Goal: Task Accomplishment & Management: Manage account settings

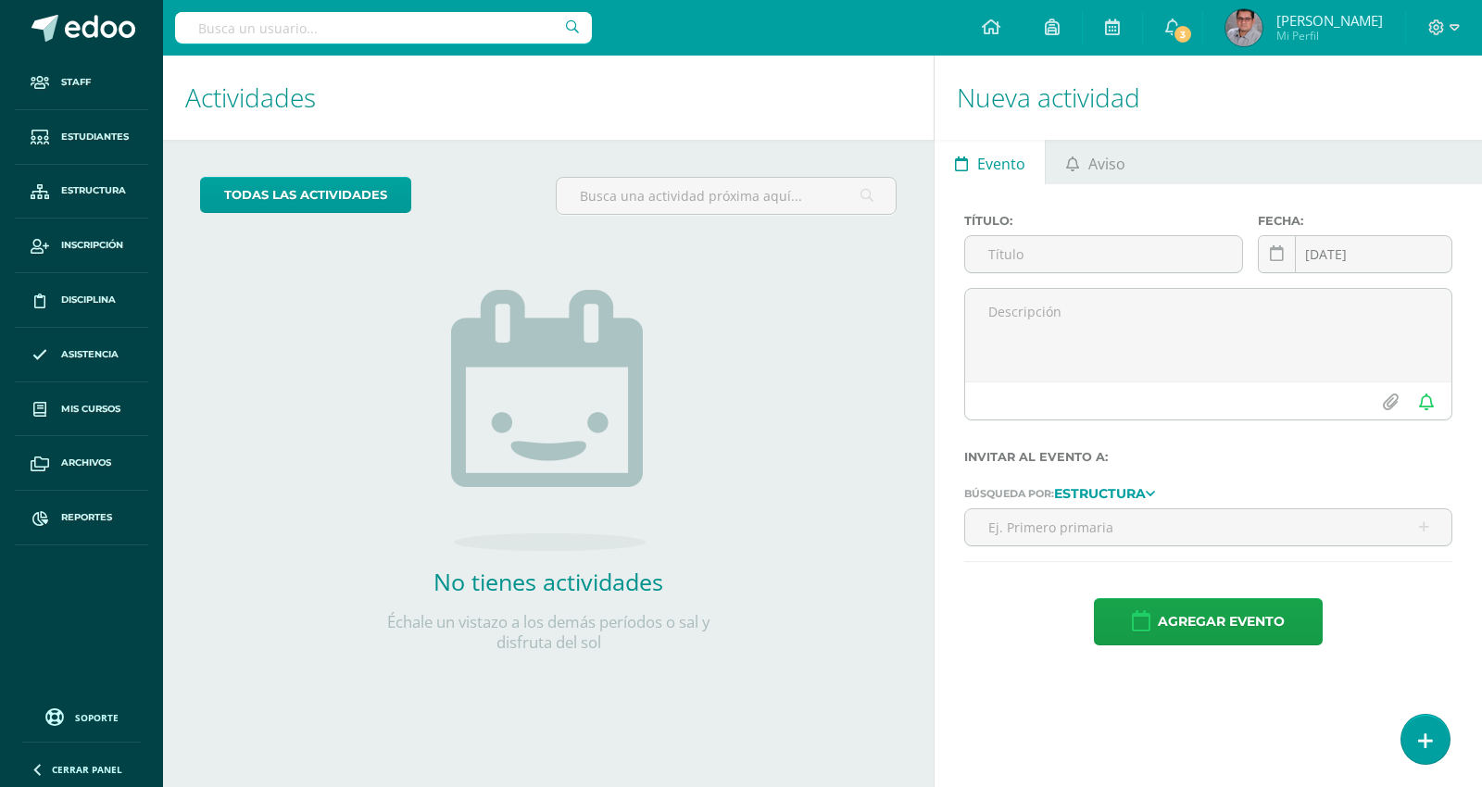
click at [438, 15] on input "text" at bounding box center [383, 27] width 417 height 31
paste input "[PERSON_NAME]"
type input "[PERSON_NAME]"
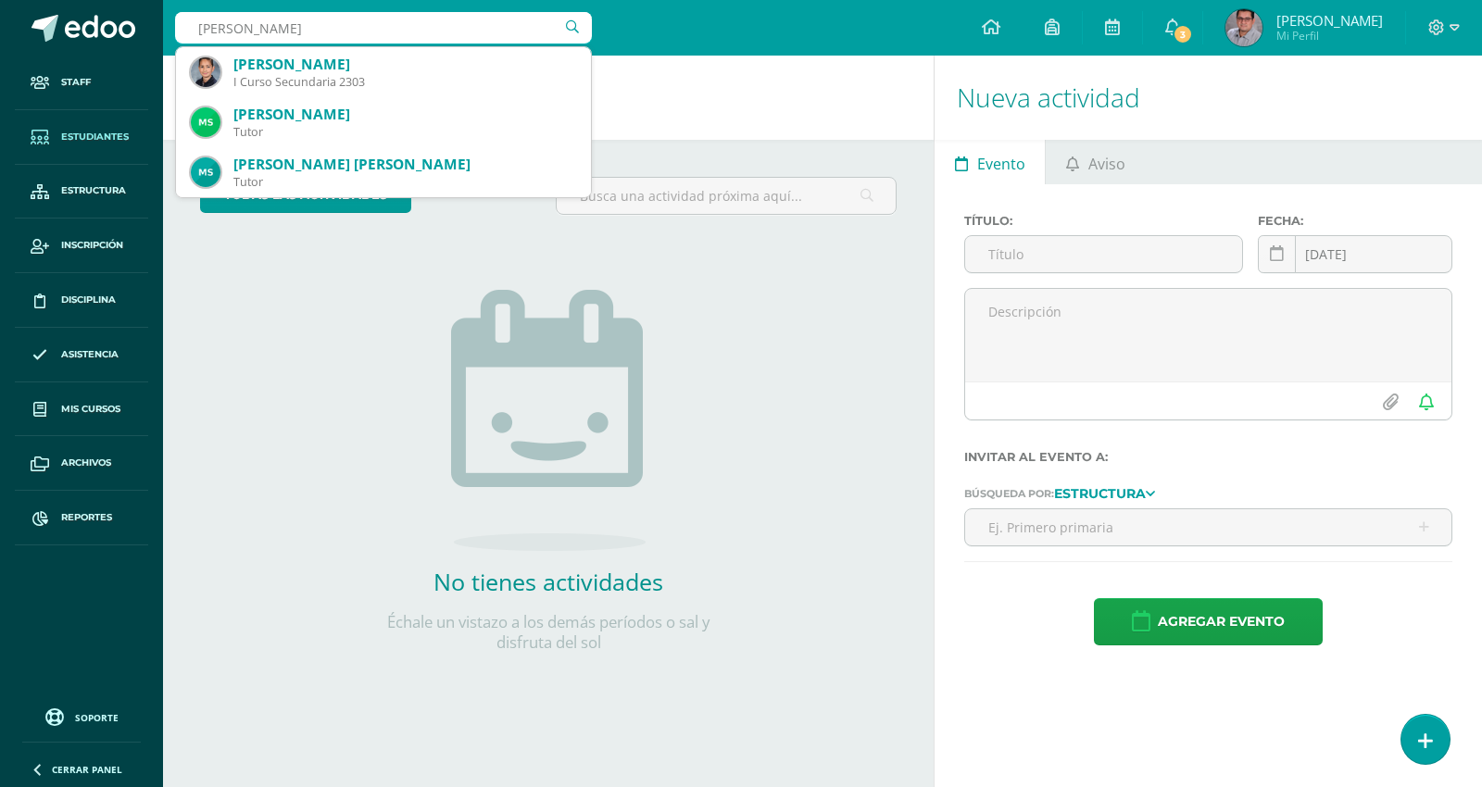
click at [121, 145] on link "Estudiantes" at bounding box center [81, 137] width 133 height 55
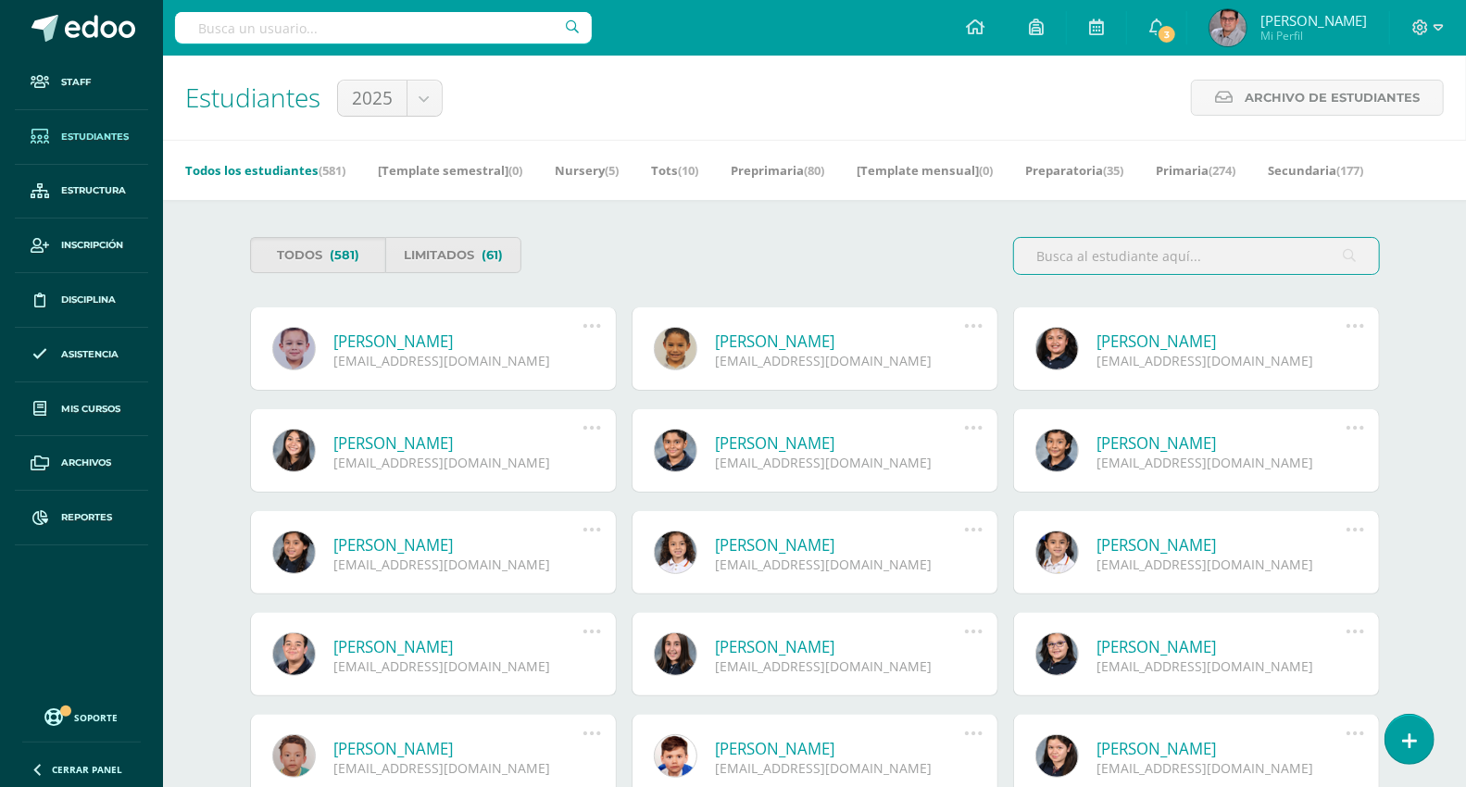
paste input "[PERSON_NAME]"
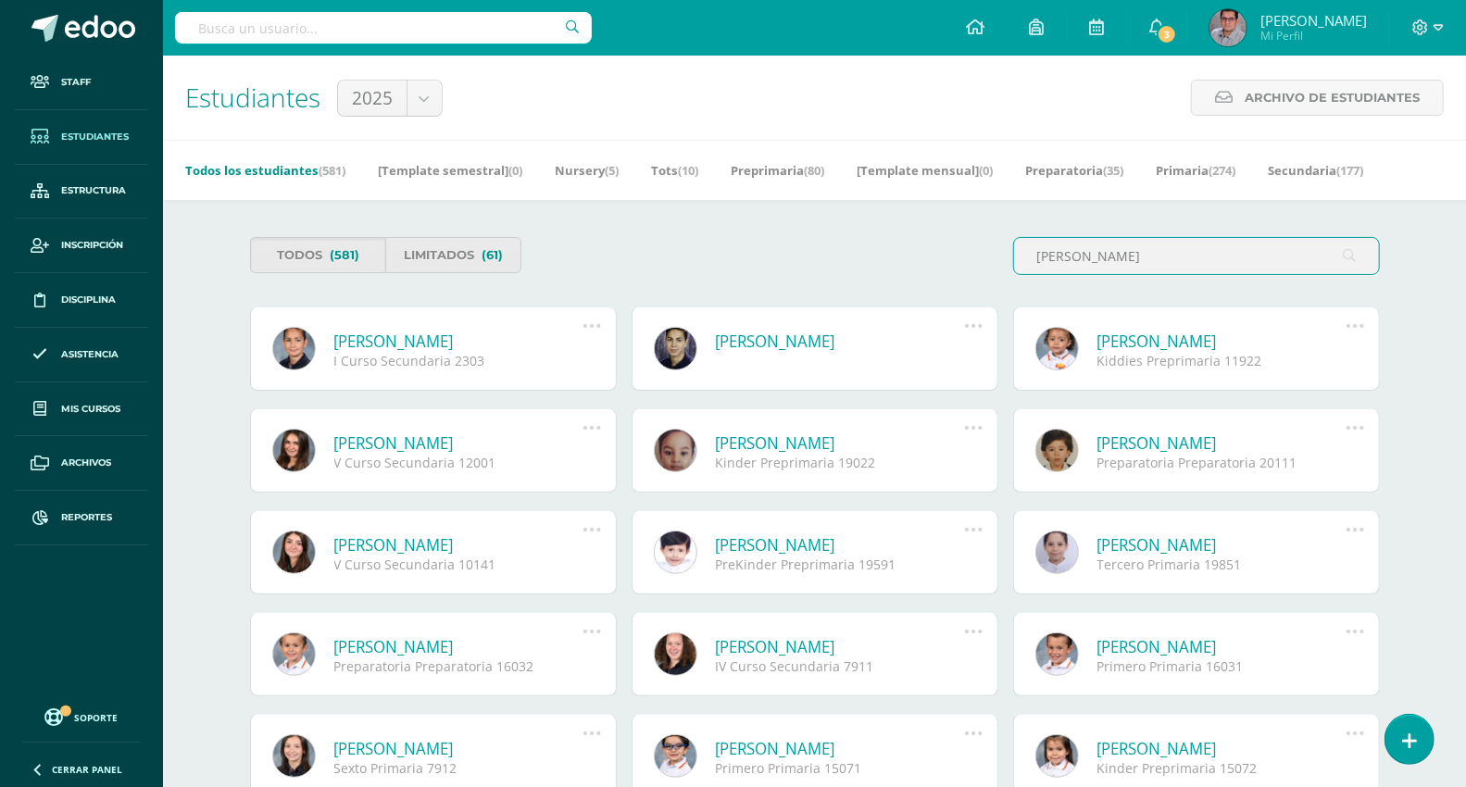
type input "[PERSON_NAME]"
click at [585, 324] on icon at bounding box center [592, 326] width 20 height 20
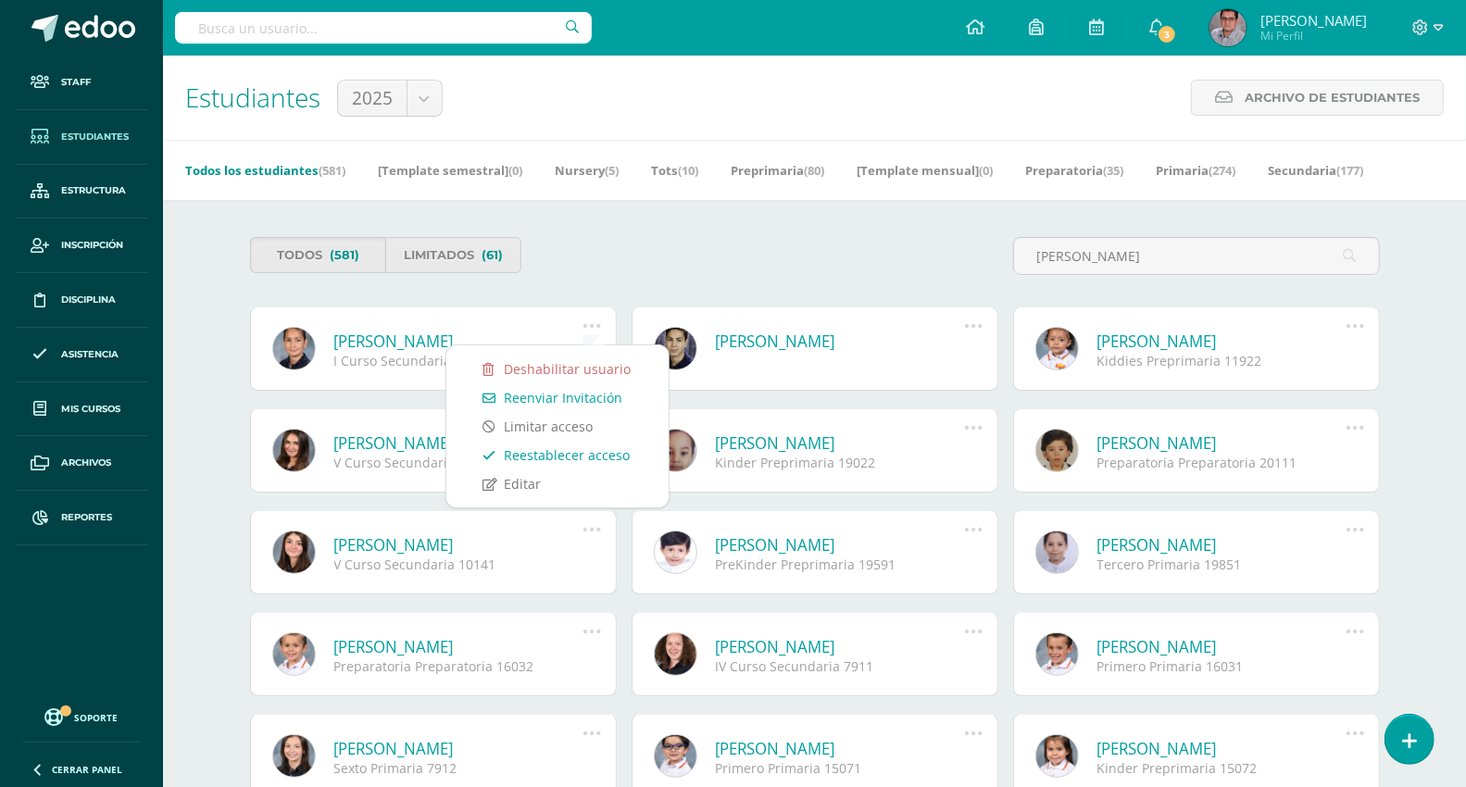
click at [607, 456] on link "Reestablecer acceso" at bounding box center [557, 455] width 185 height 29
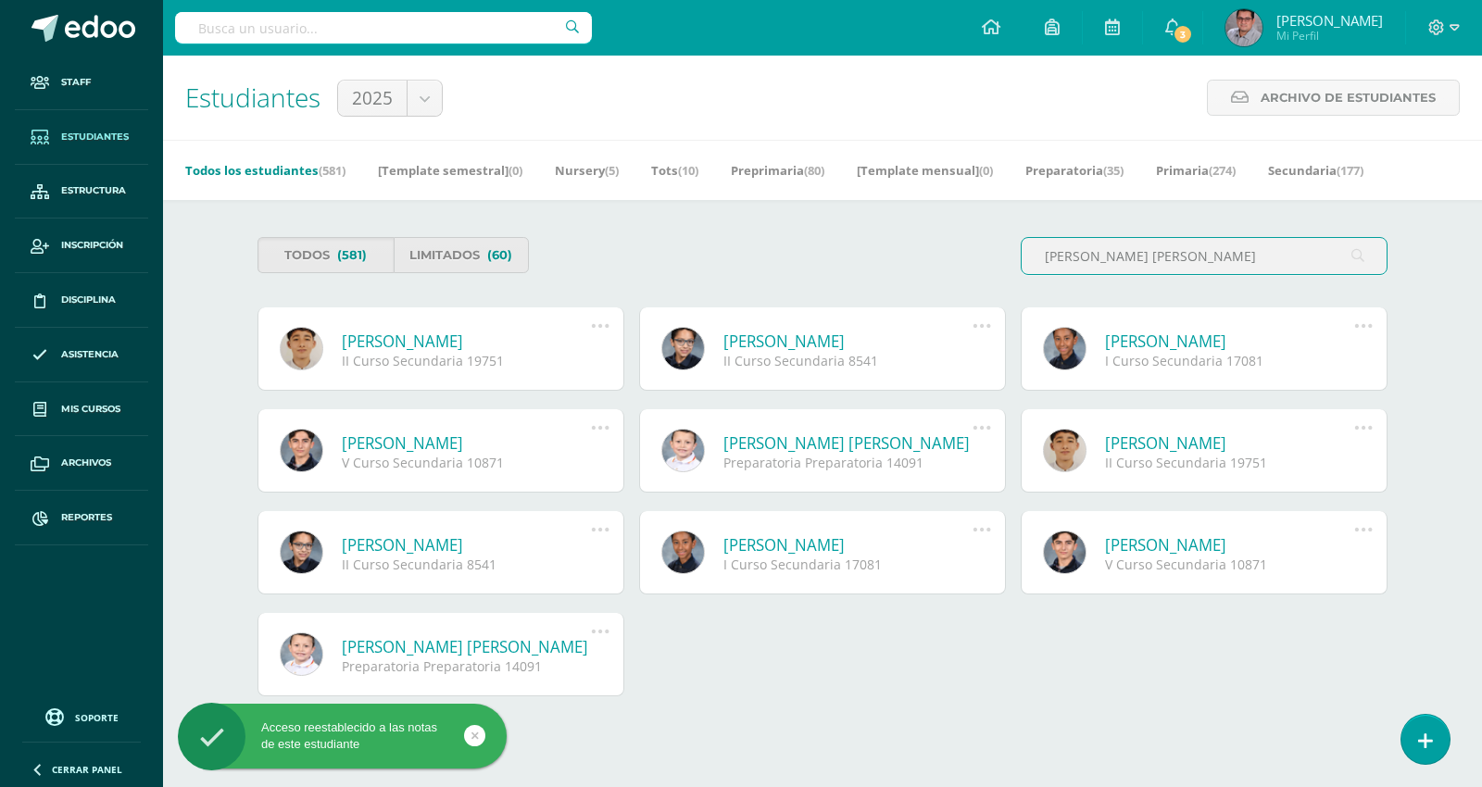
type input "Harders Díaz, José Carlos"
click at [609, 317] on link at bounding box center [599, 326] width 47 height 19
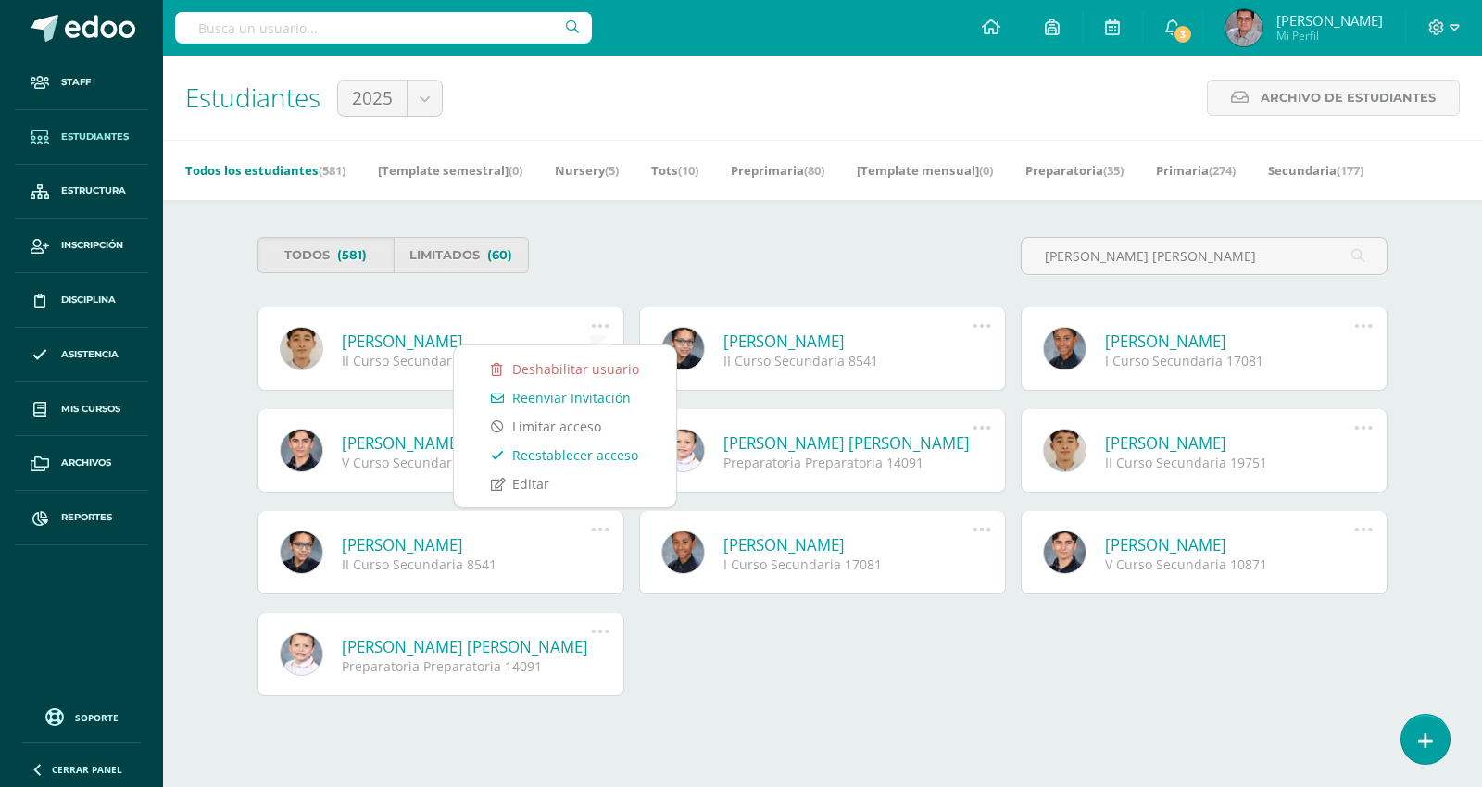
click at [618, 457] on link "Reestablecer acceso" at bounding box center [564, 455] width 185 height 29
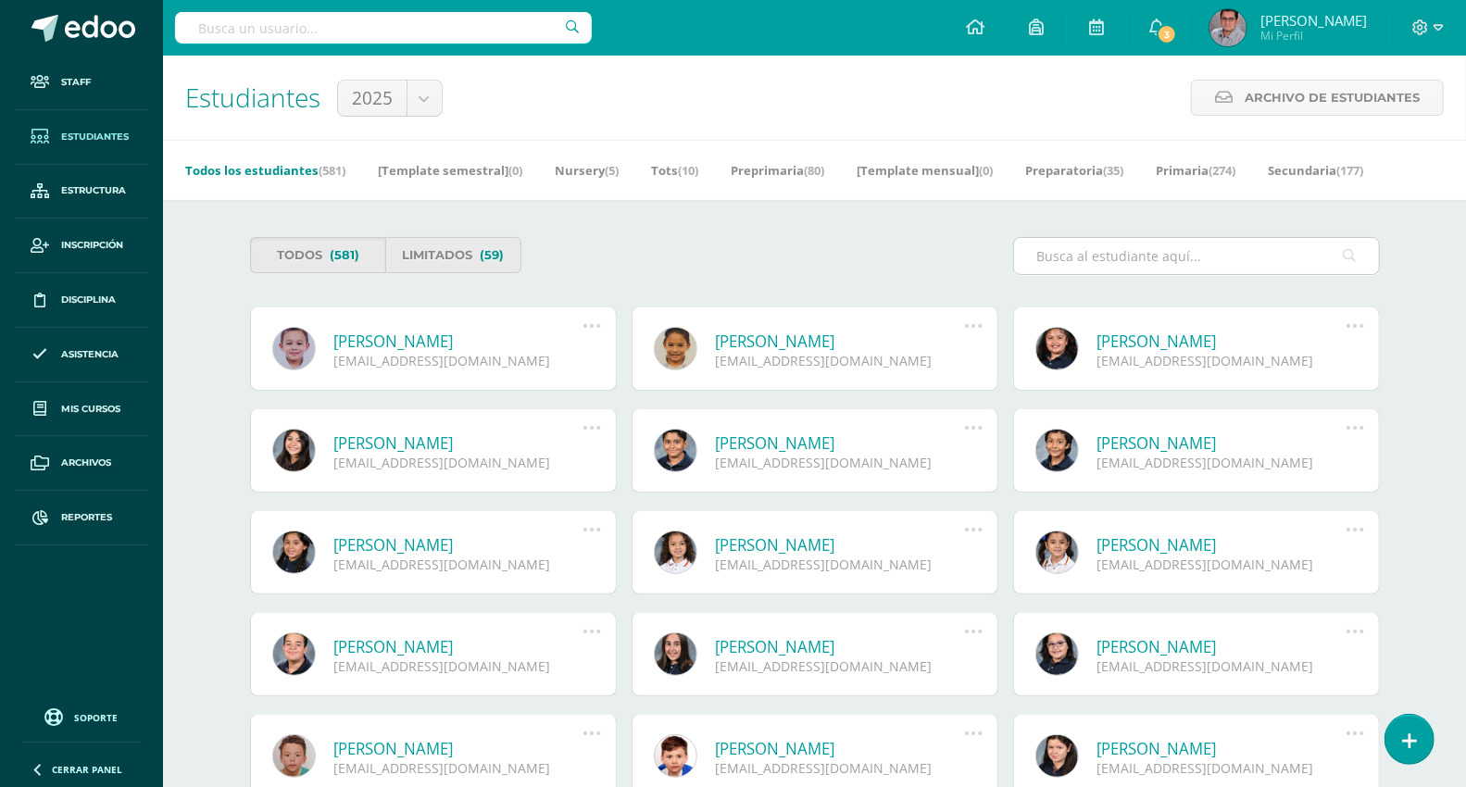
click at [1228, 262] on input "text" at bounding box center [1196, 256] width 365 height 36
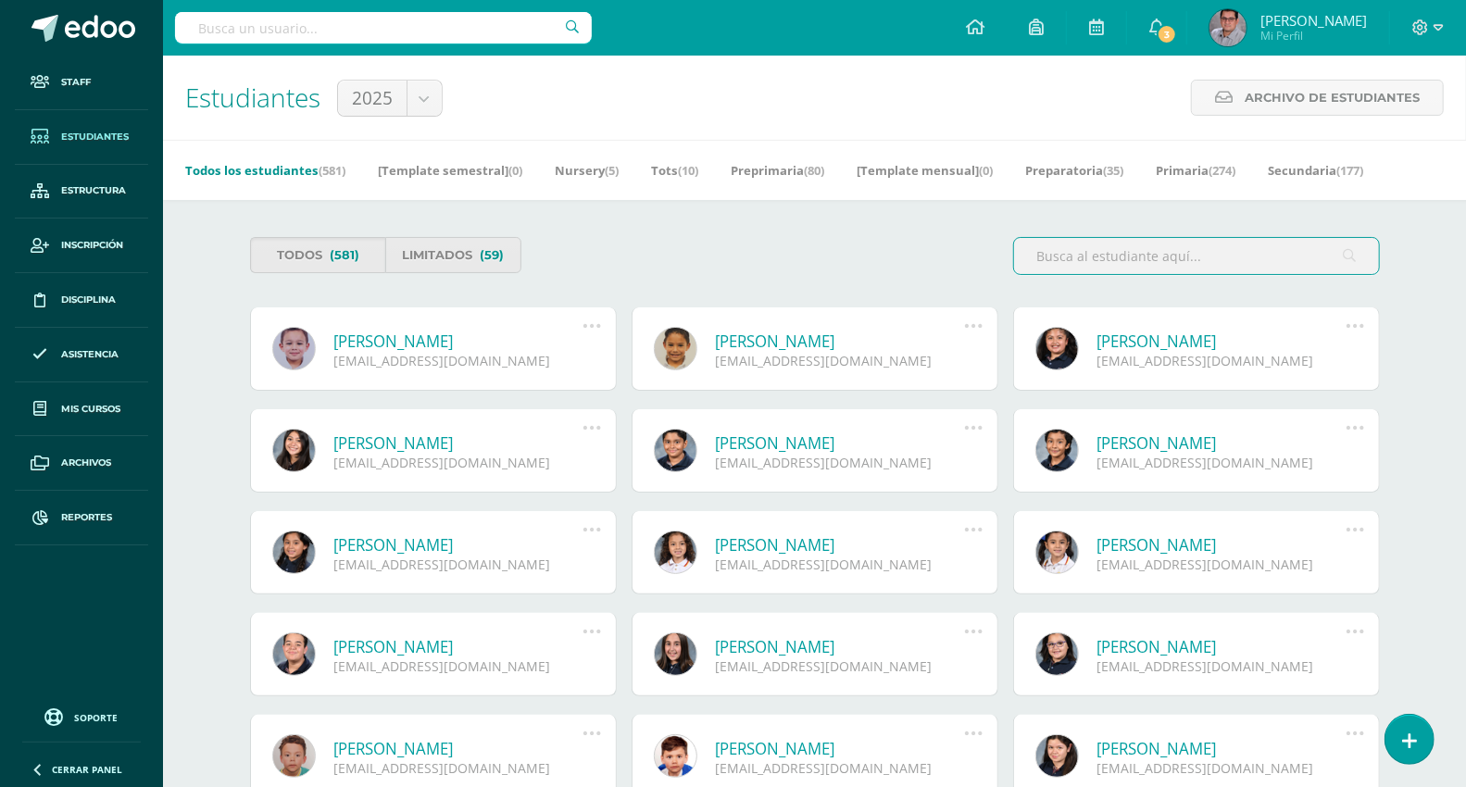
paste input "Anleu Calderón, Camila Alejandra"
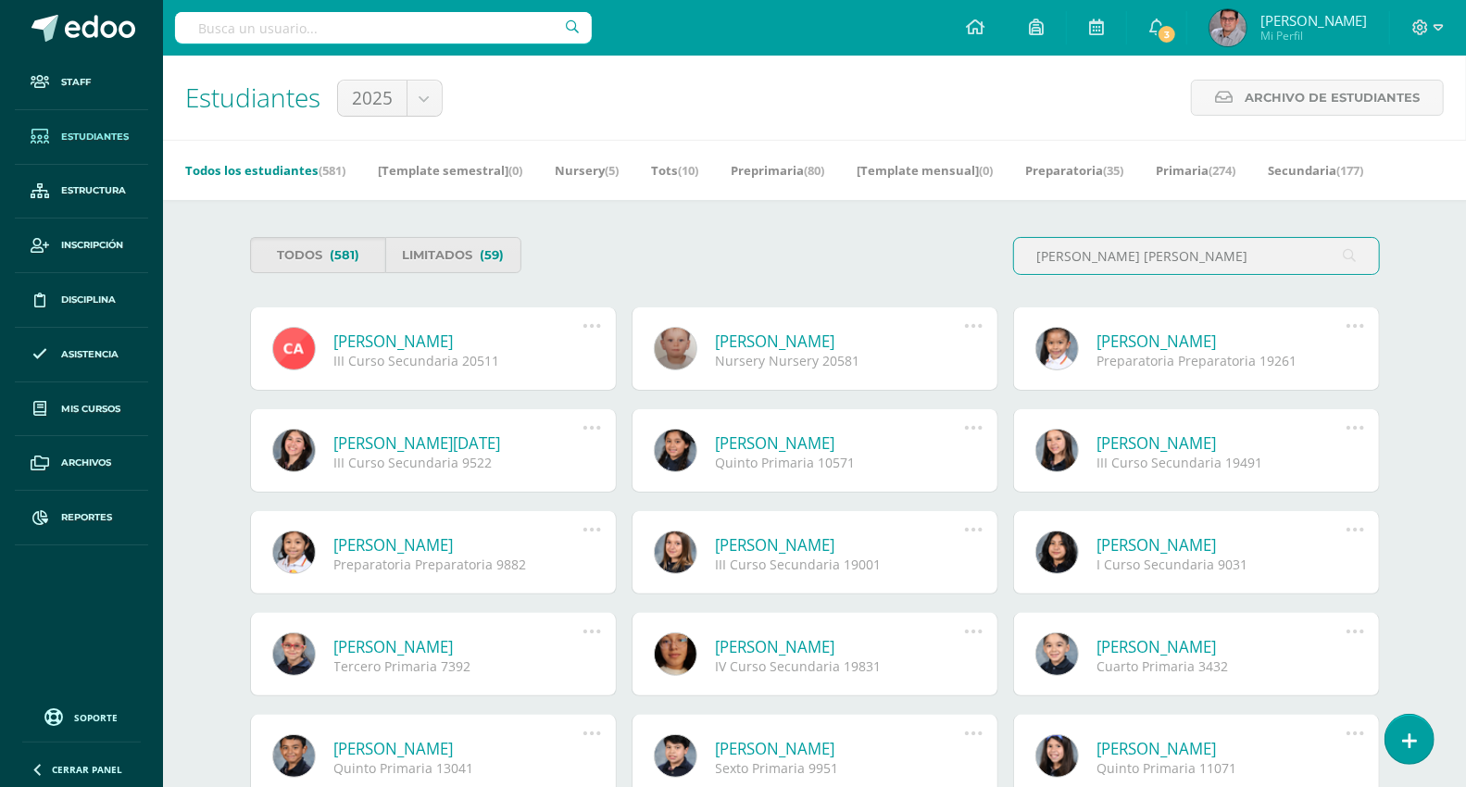
type input "Anleu Calderón, Camila Alejandra"
click at [580, 319] on link at bounding box center [592, 326] width 47 height 19
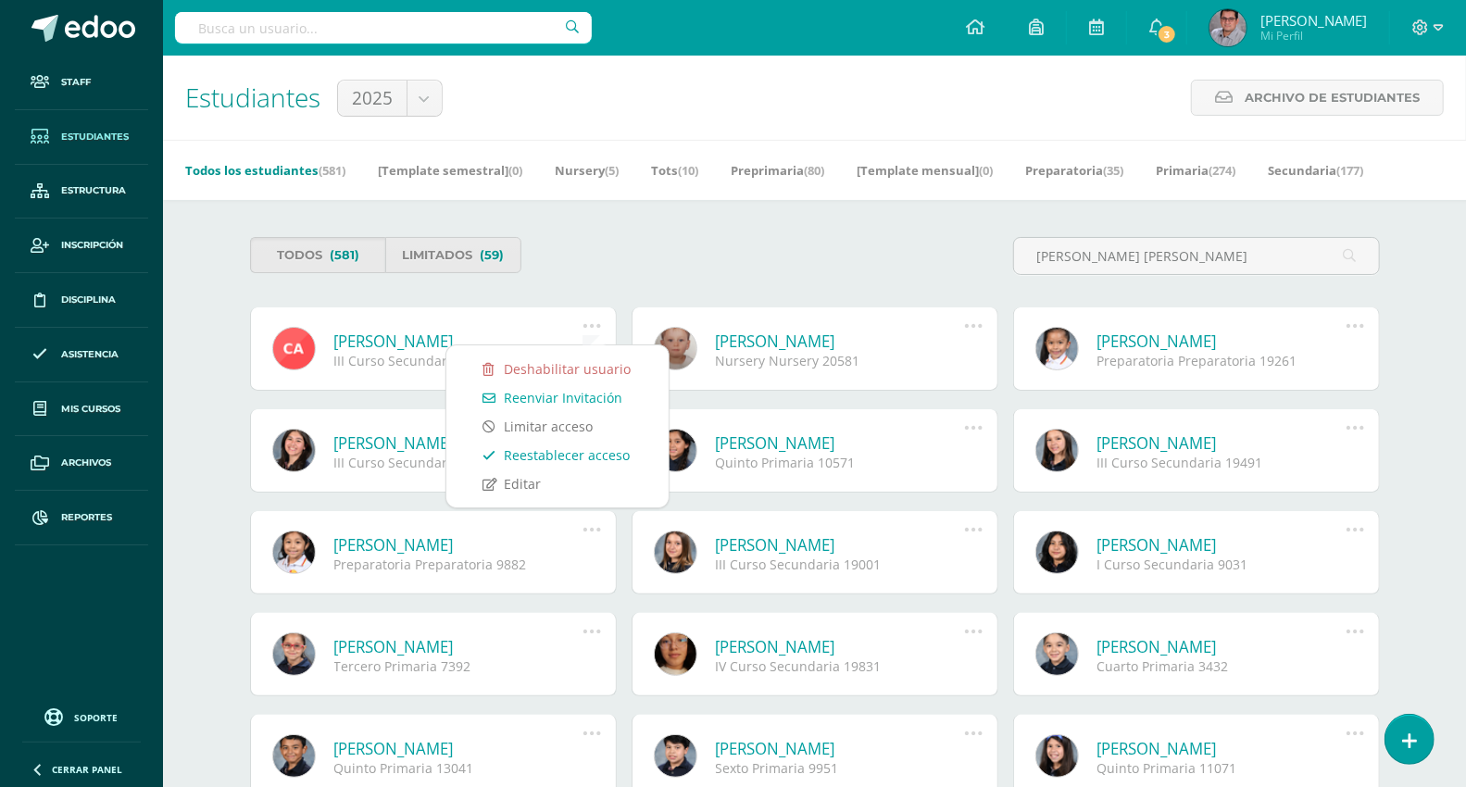
click at [588, 456] on link "Reestablecer acceso" at bounding box center [557, 455] width 185 height 29
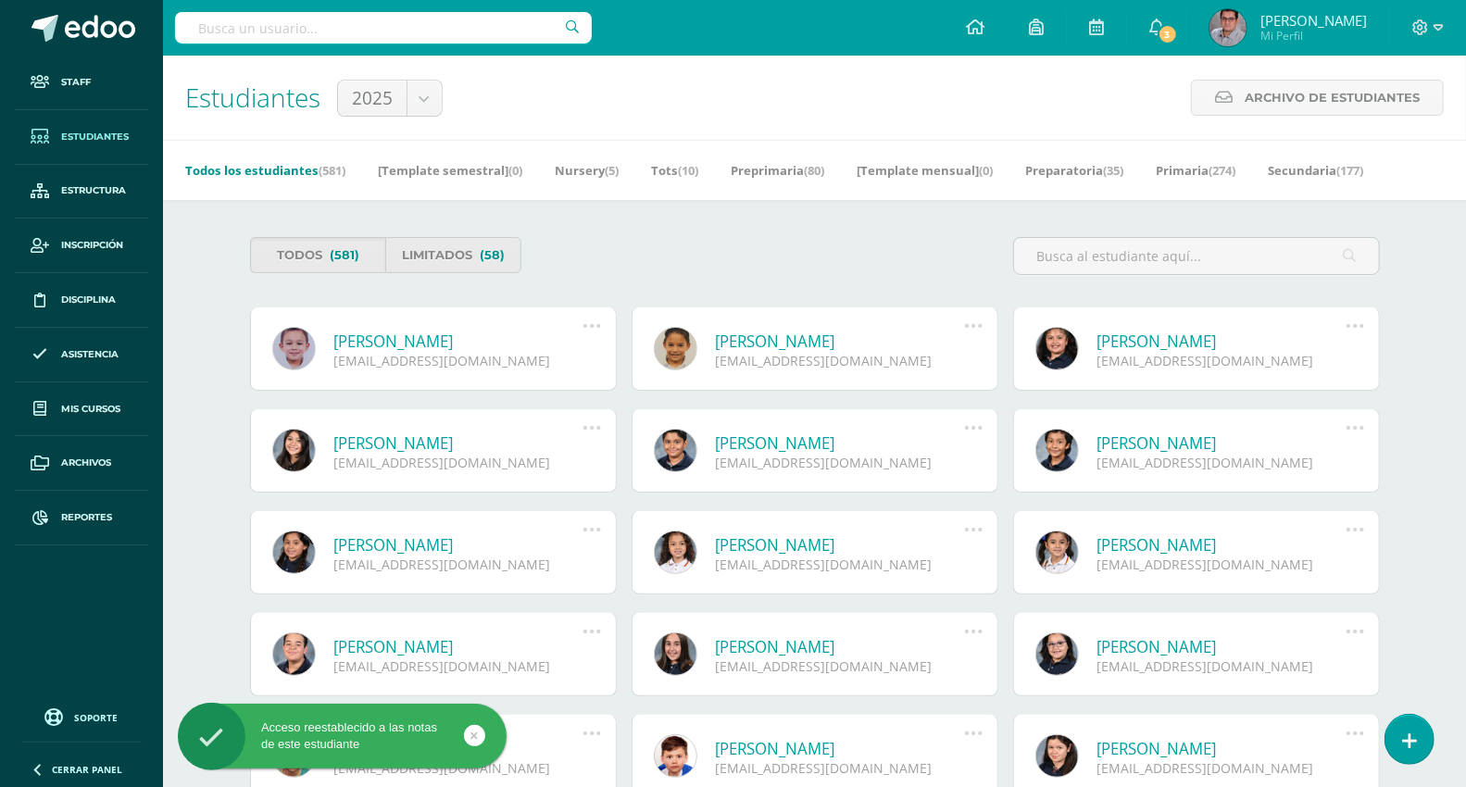
click at [1262, 254] on input "text" at bounding box center [1196, 256] width 365 height 36
paste input "[PERSON_NAME] [PERSON_NAME]"
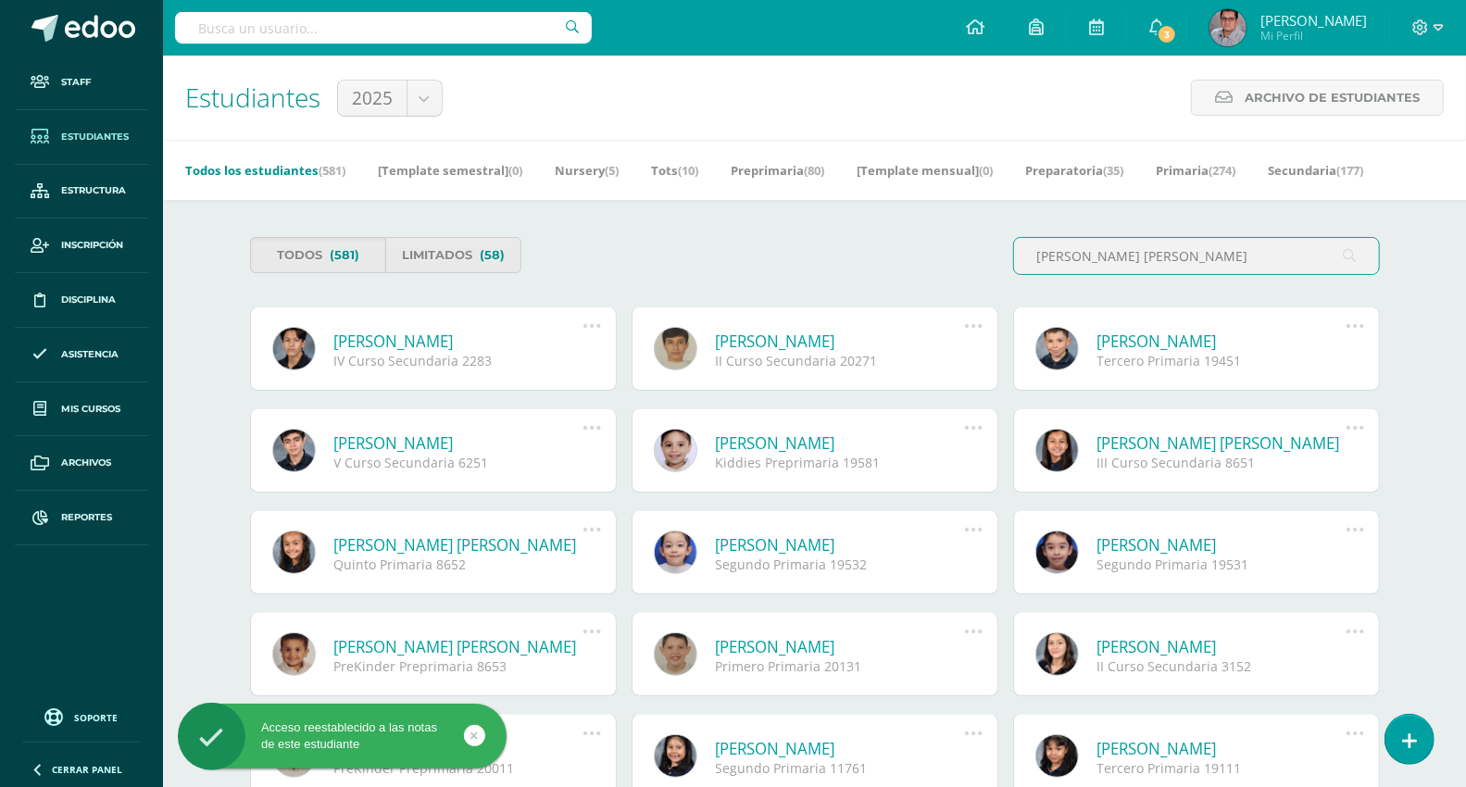
type input "[PERSON_NAME] [PERSON_NAME]"
click at [580, 325] on link at bounding box center [592, 326] width 47 height 19
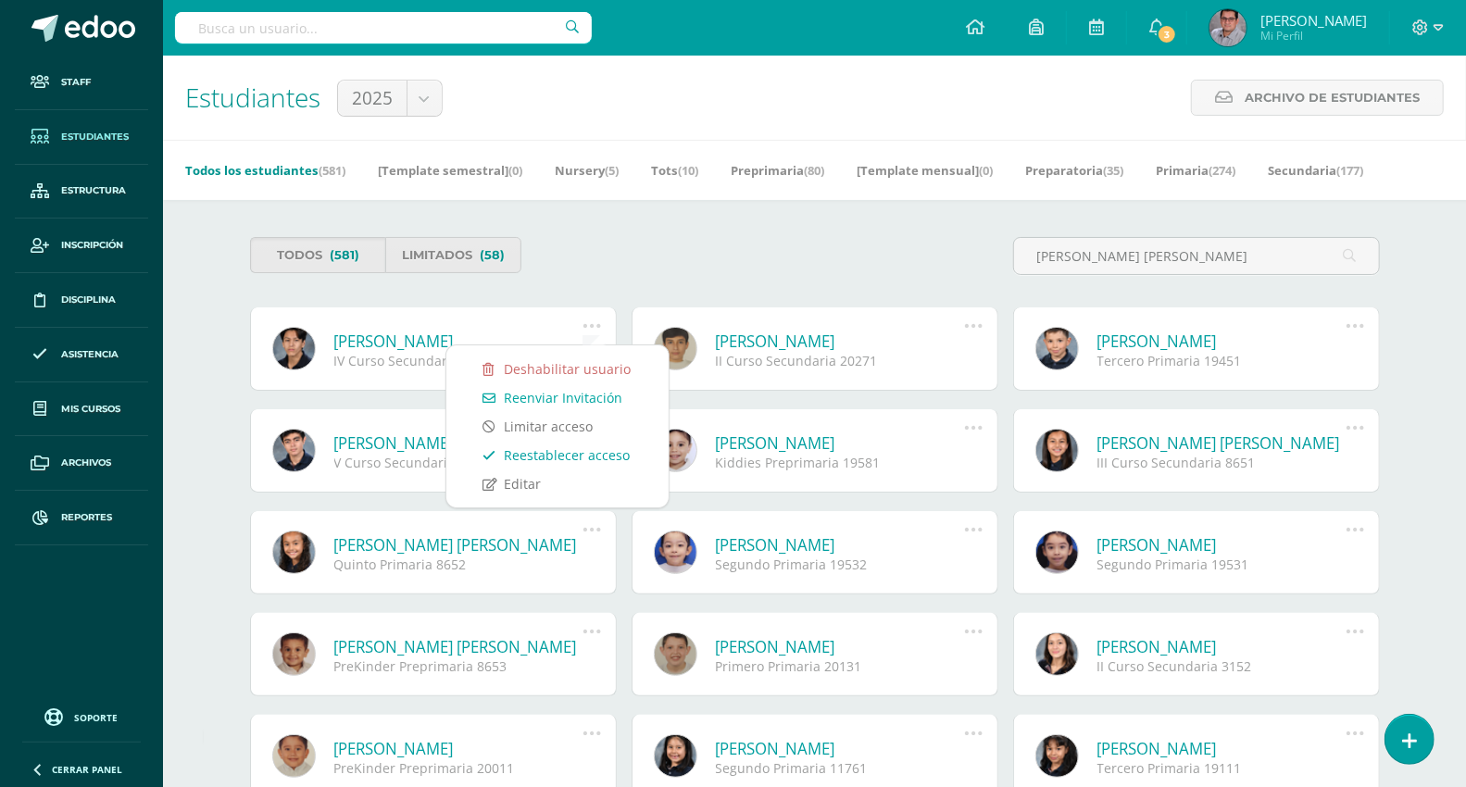
click at [551, 450] on link "Reestablecer acceso" at bounding box center [557, 455] width 185 height 29
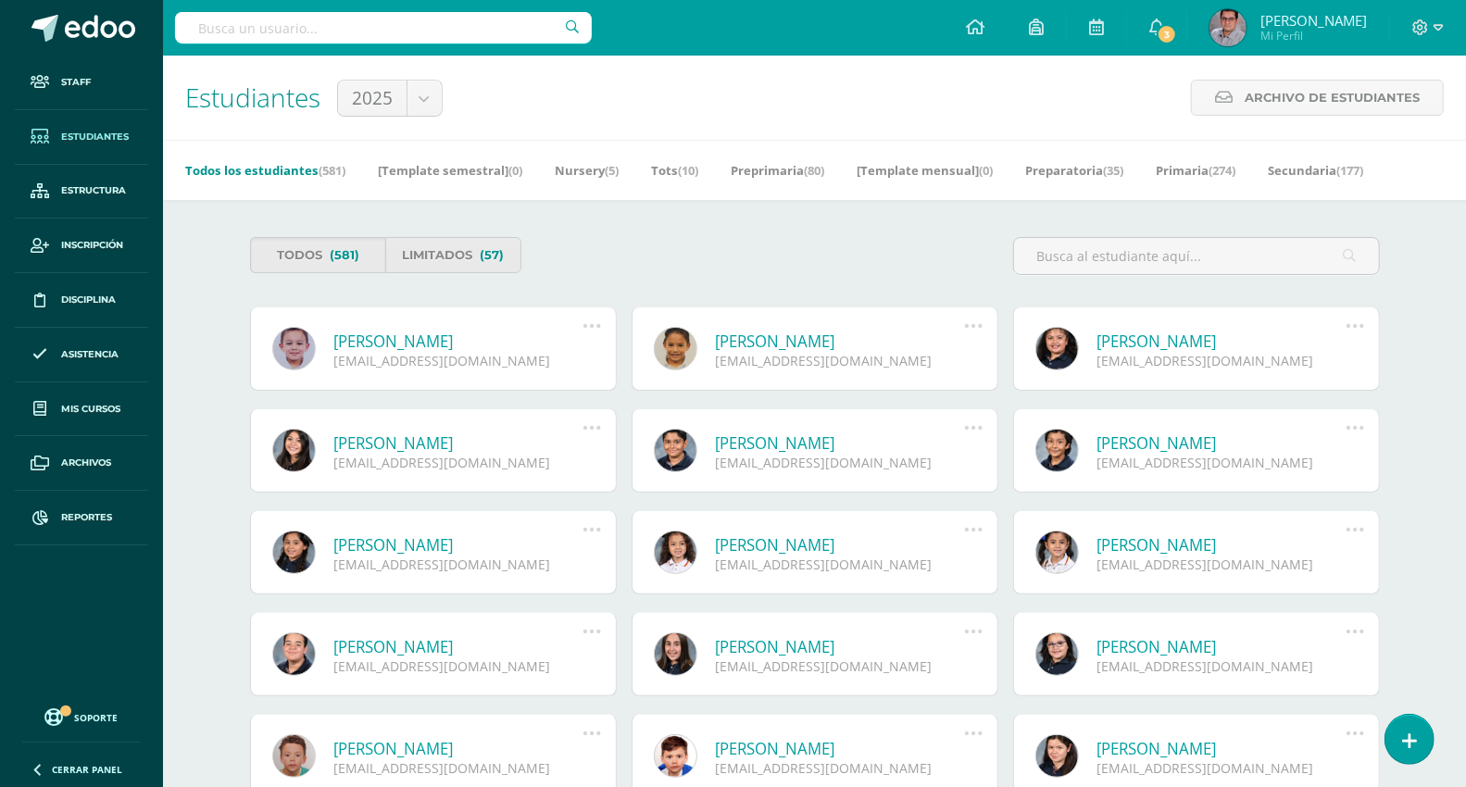
click at [936, 34] on div "Configuración Configuración del Colegio Cerrar sesión [PERSON_NAME] Mi Perfil 3…" at bounding box center [814, 28] width 1303 height 56
